Goal: Navigation & Orientation: Find specific page/section

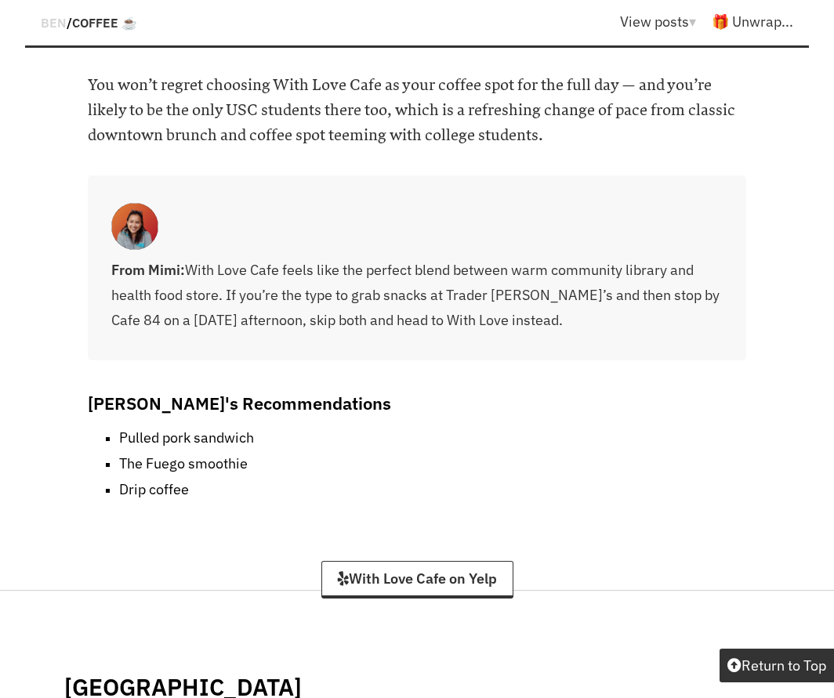
scroll to position [13181, 0]
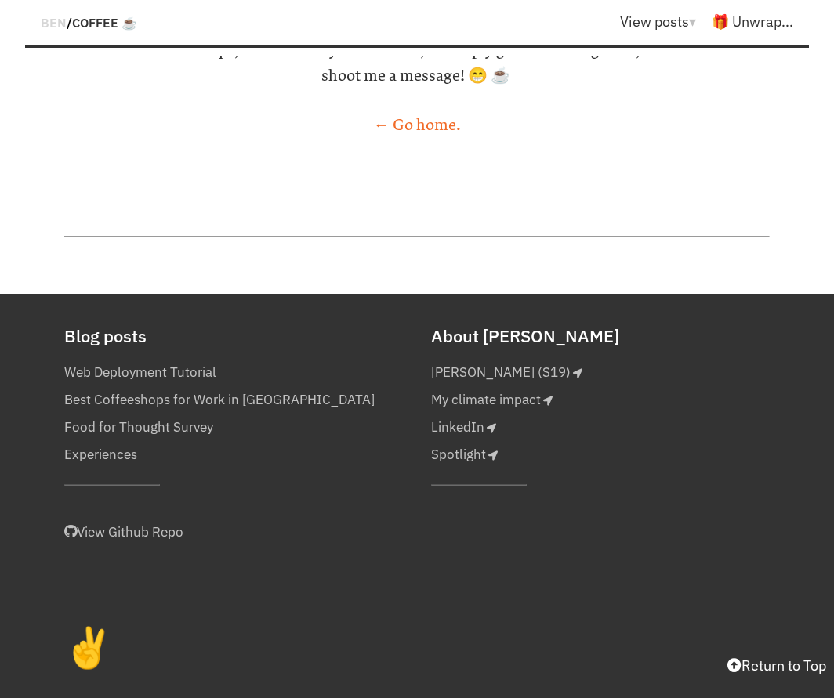
scroll to position [21047, 0]
click at [432, 135] on link "← Go home." at bounding box center [417, 125] width 87 height 19
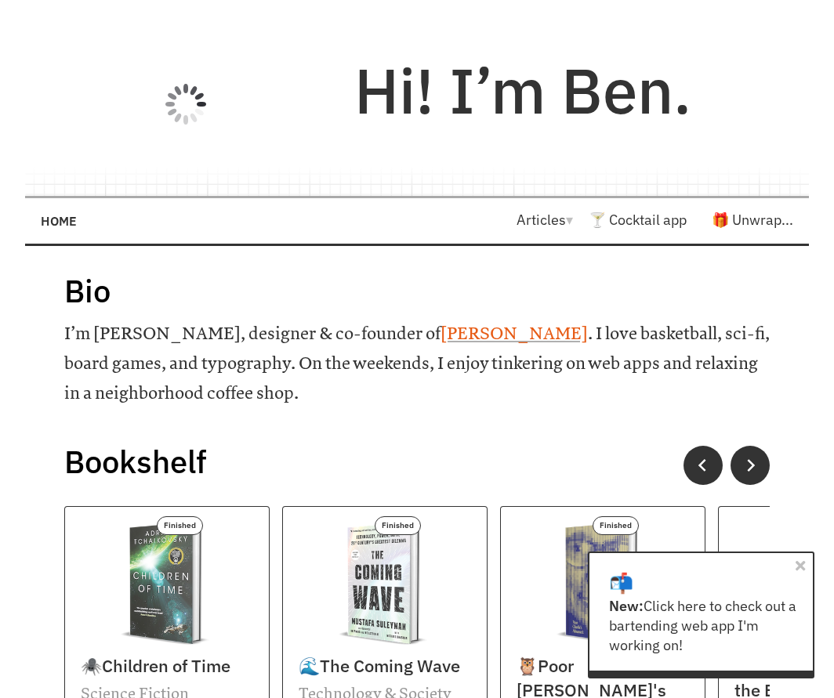
click at [441, 344] on link "[PERSON_NAME]" at bounding box center [514, 334] width 147 height 20
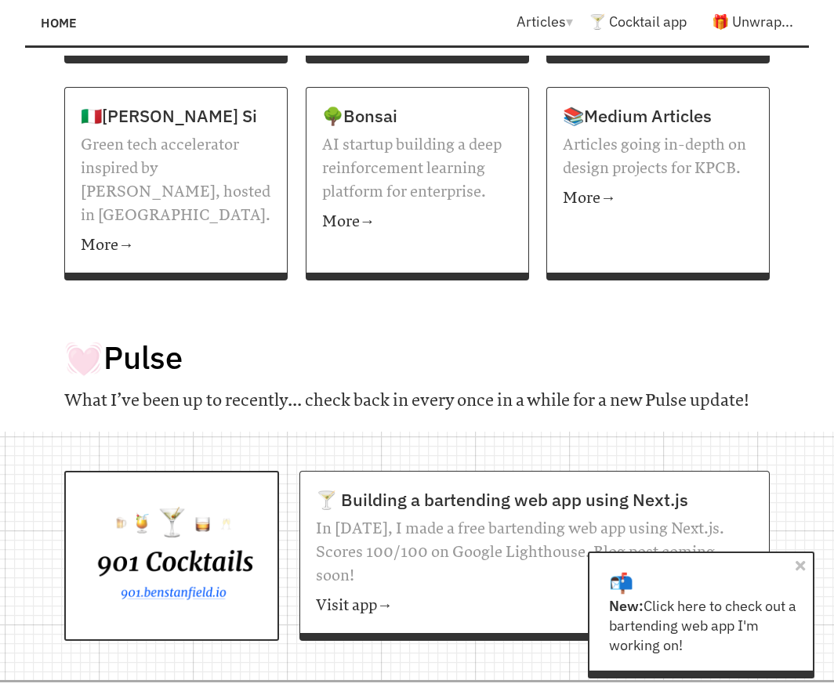
scroll to position [918, 0]
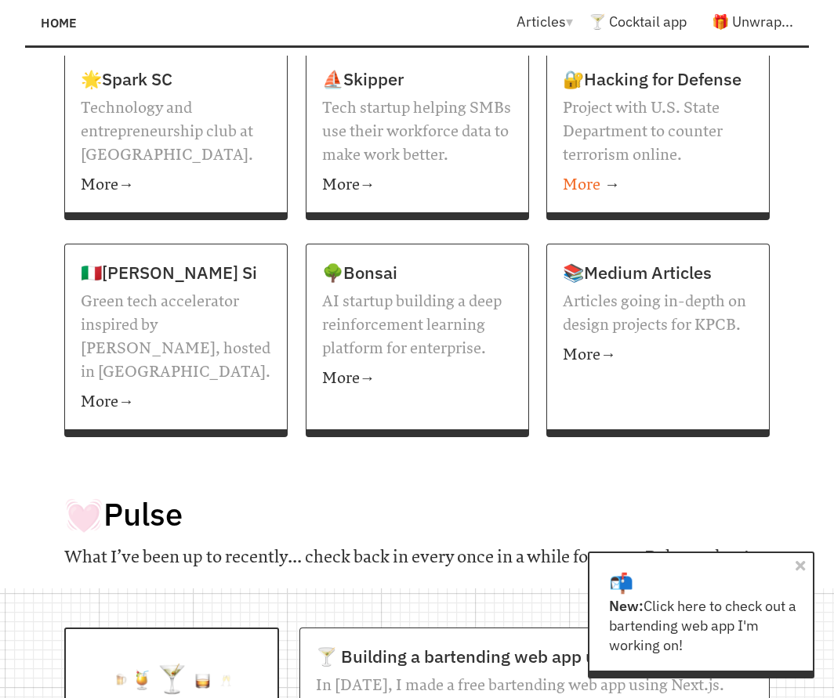
click at [683, 197] on p "More →" at bounding box center [658, 182] width 190 height 30
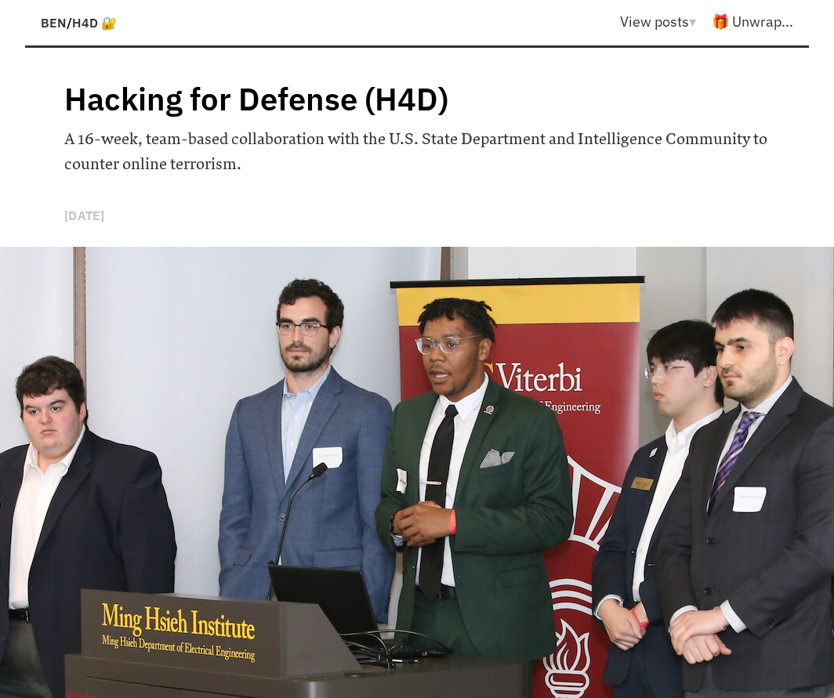
click at [45, 31] on span "BEN" at bounding box center [54, 23] width 26 height 16
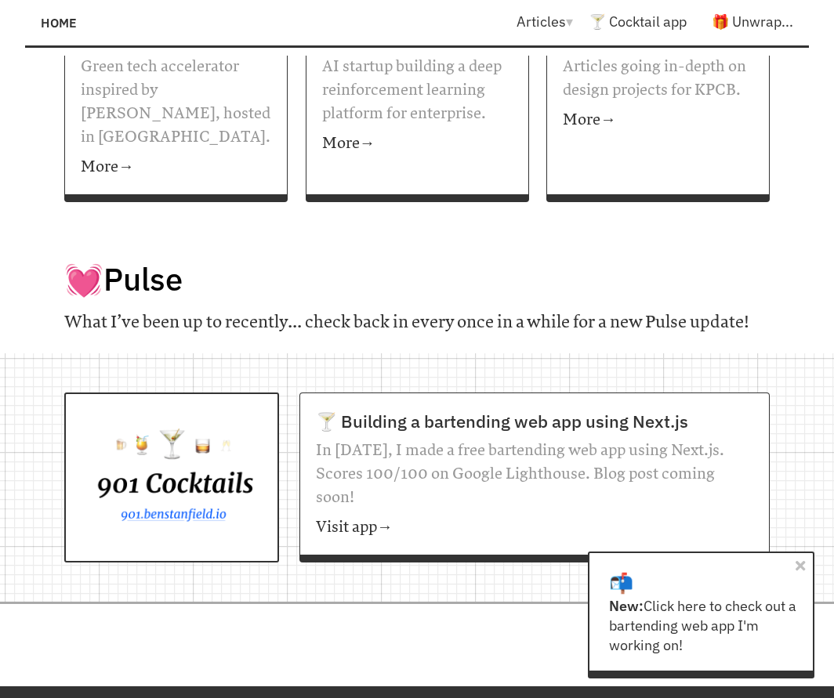
scroll to position [1388, 0]
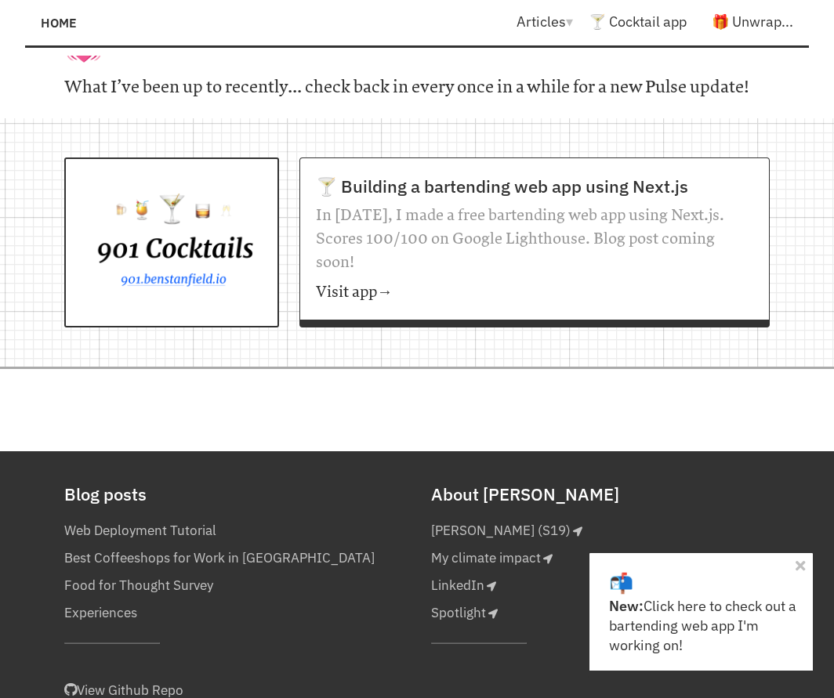
click at [197, 328] on div at bounding box center [171, 243] width 215 height 170
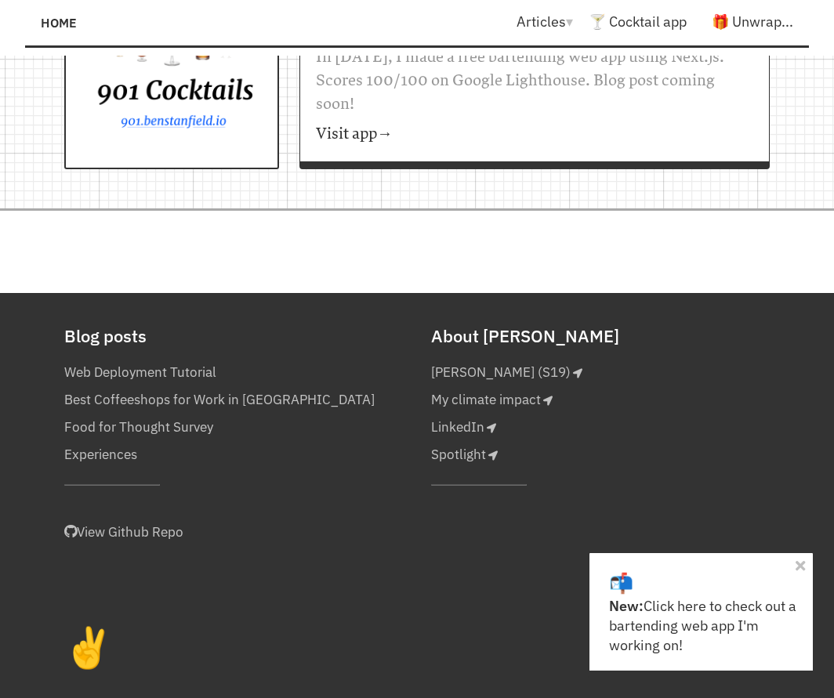
scroll to position [1655, 0]
click at [274, 393] on link "Best Coffeeshops for Work in [GEOGRAPHIC_DATA]" at bounding box center [219, 399] width 310 height 27
click at [502, 396] on link "My climate impact" at bounding box center [491, 399] width 121 height 27
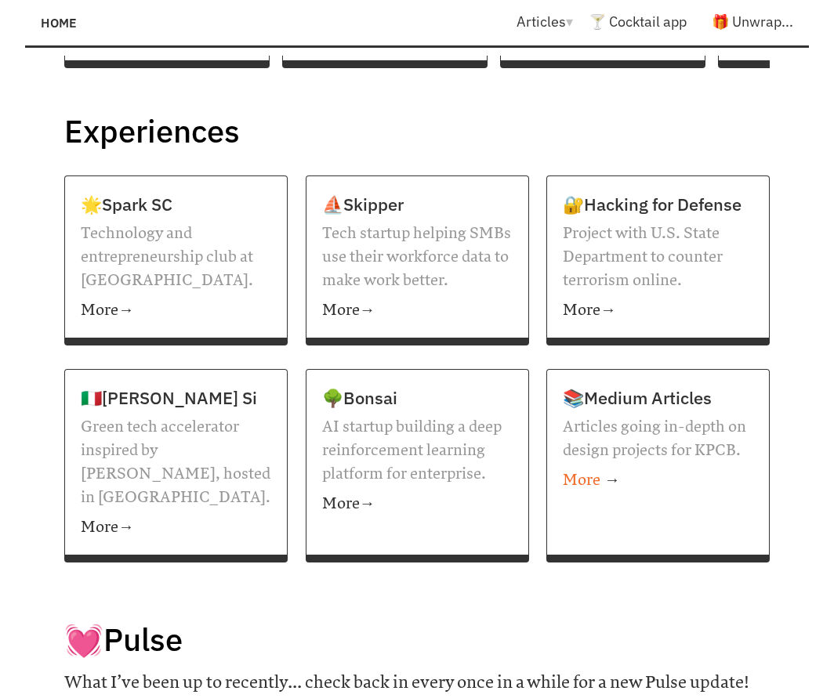
scroll to position [1028, 0]
